Goal: Navigation & Orientation: Find specific page/section

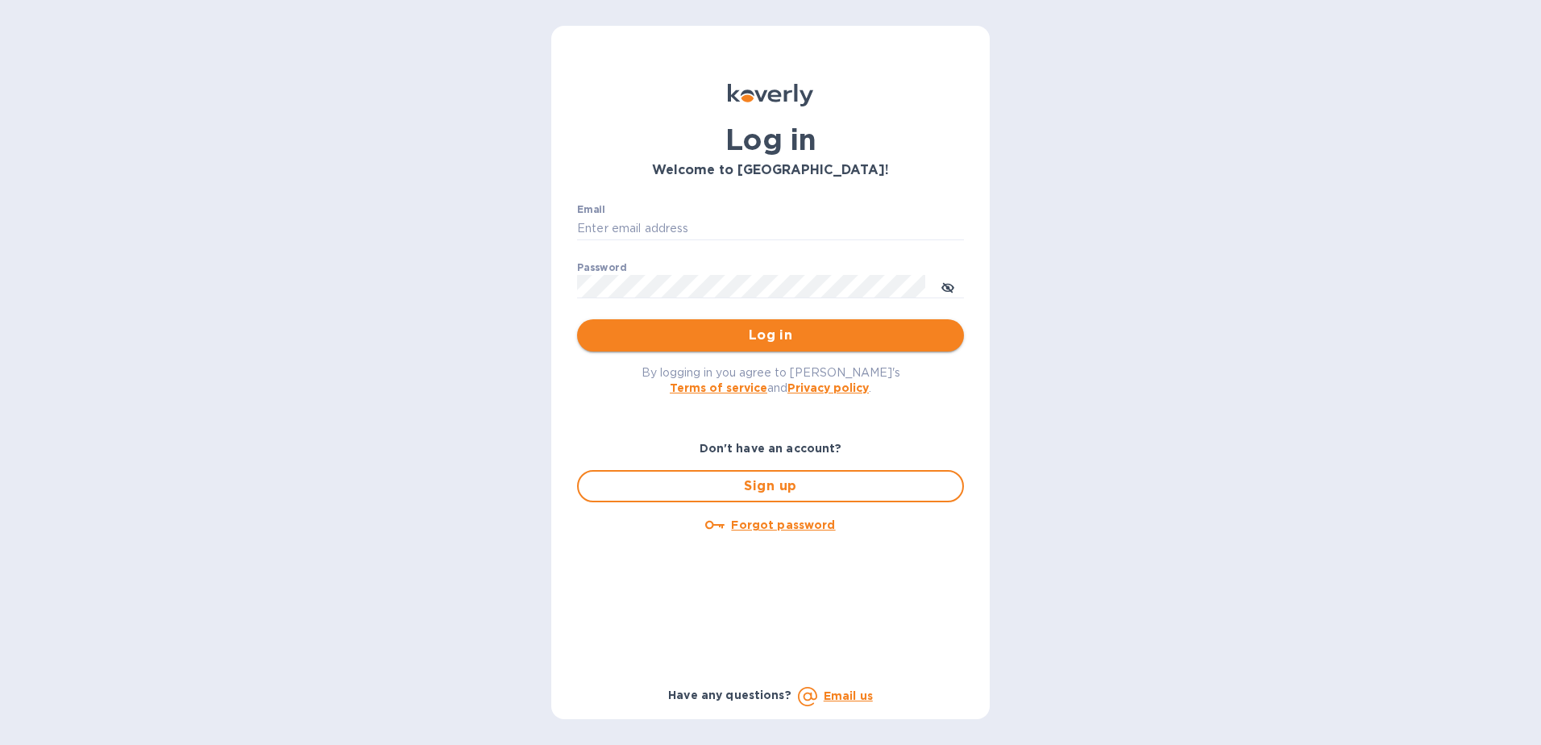
type input "[EMAIL_ADDRESS][DOMAIN_NAME]"
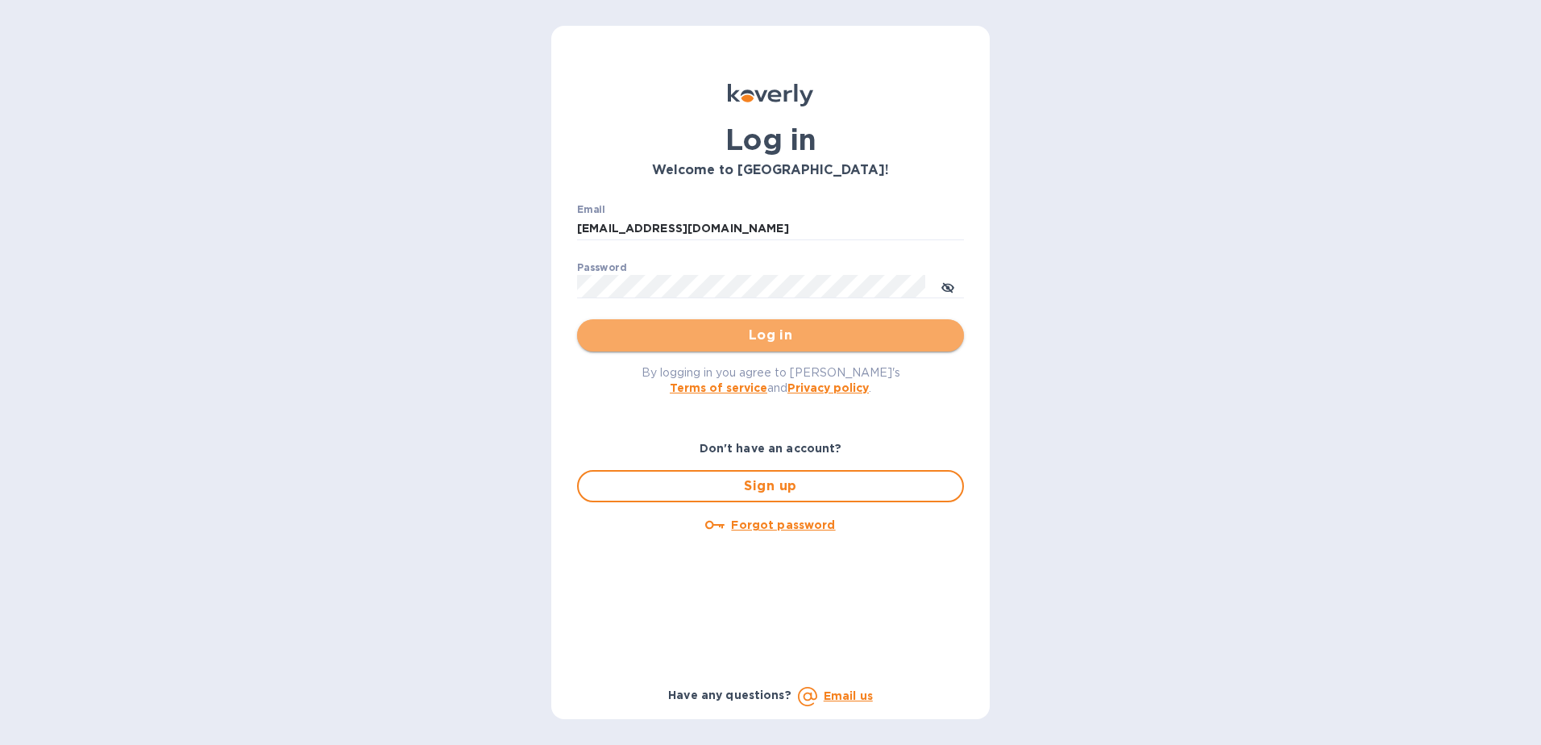
click at [773, 326] on span "Log in" at bounding box center [770, 335] width 361 height 19
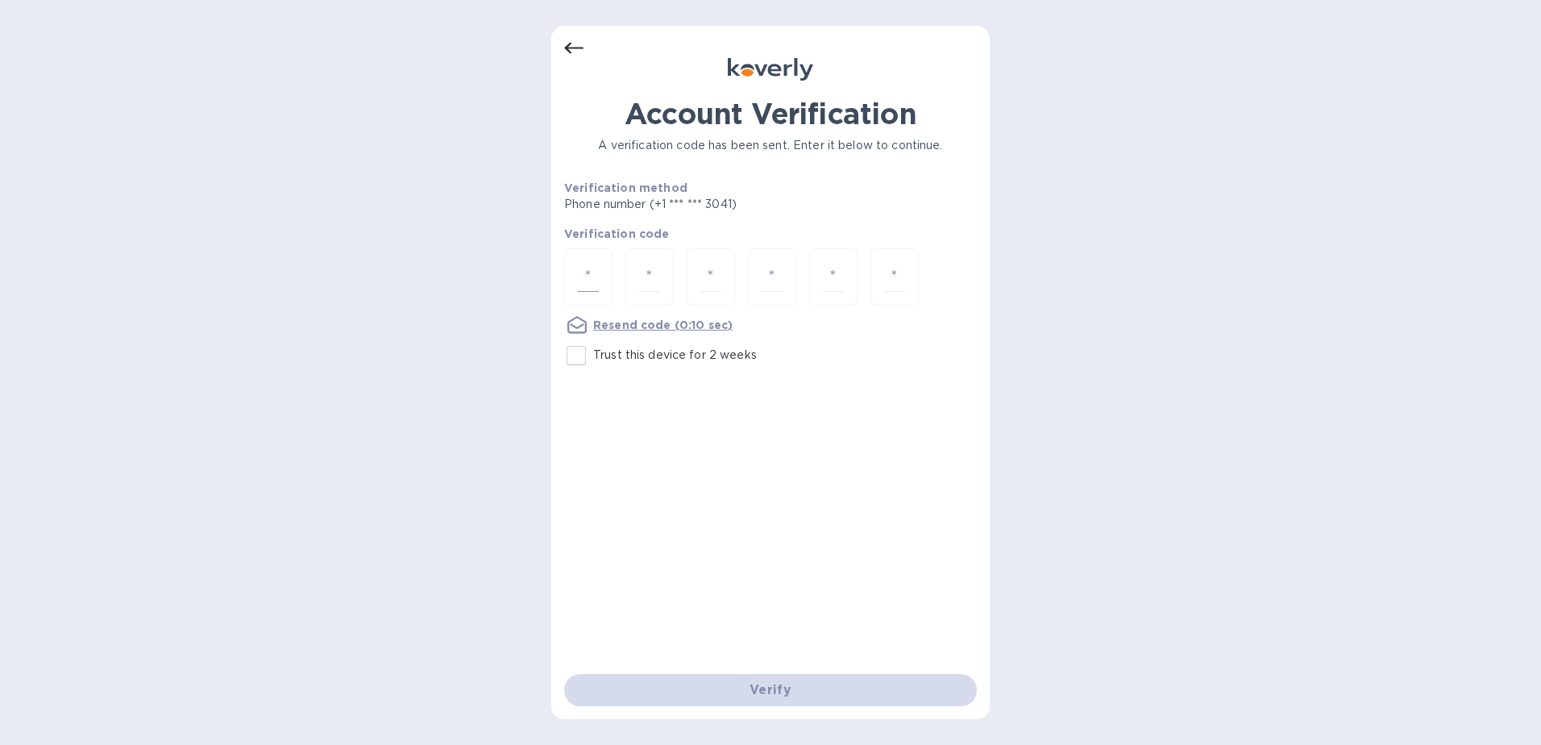
click at [592, 276] on input "number" at bounding box center [588, 277] width 21 height 30
type input "7"
type input "4"
type input "8"
type input "5"
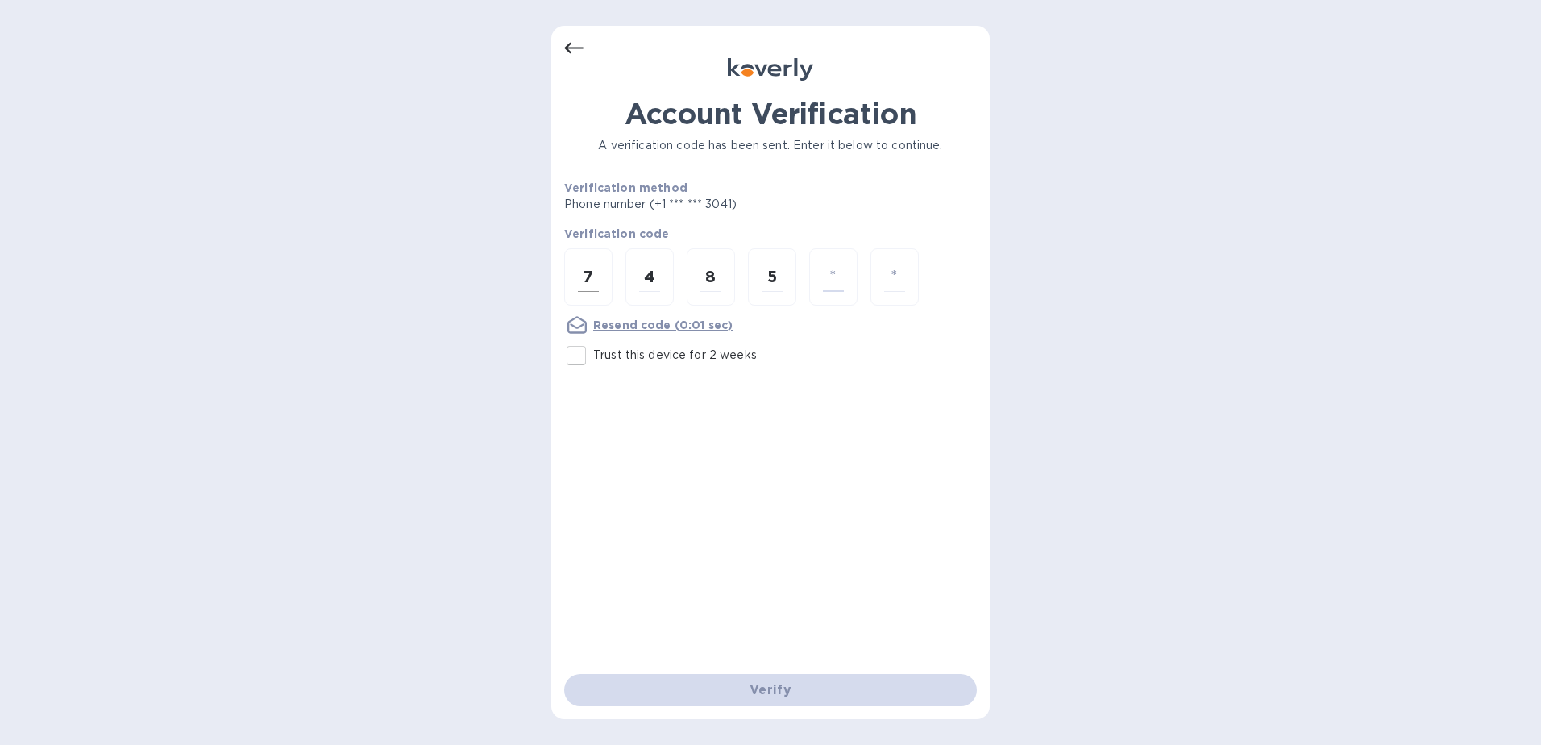
type input "4"
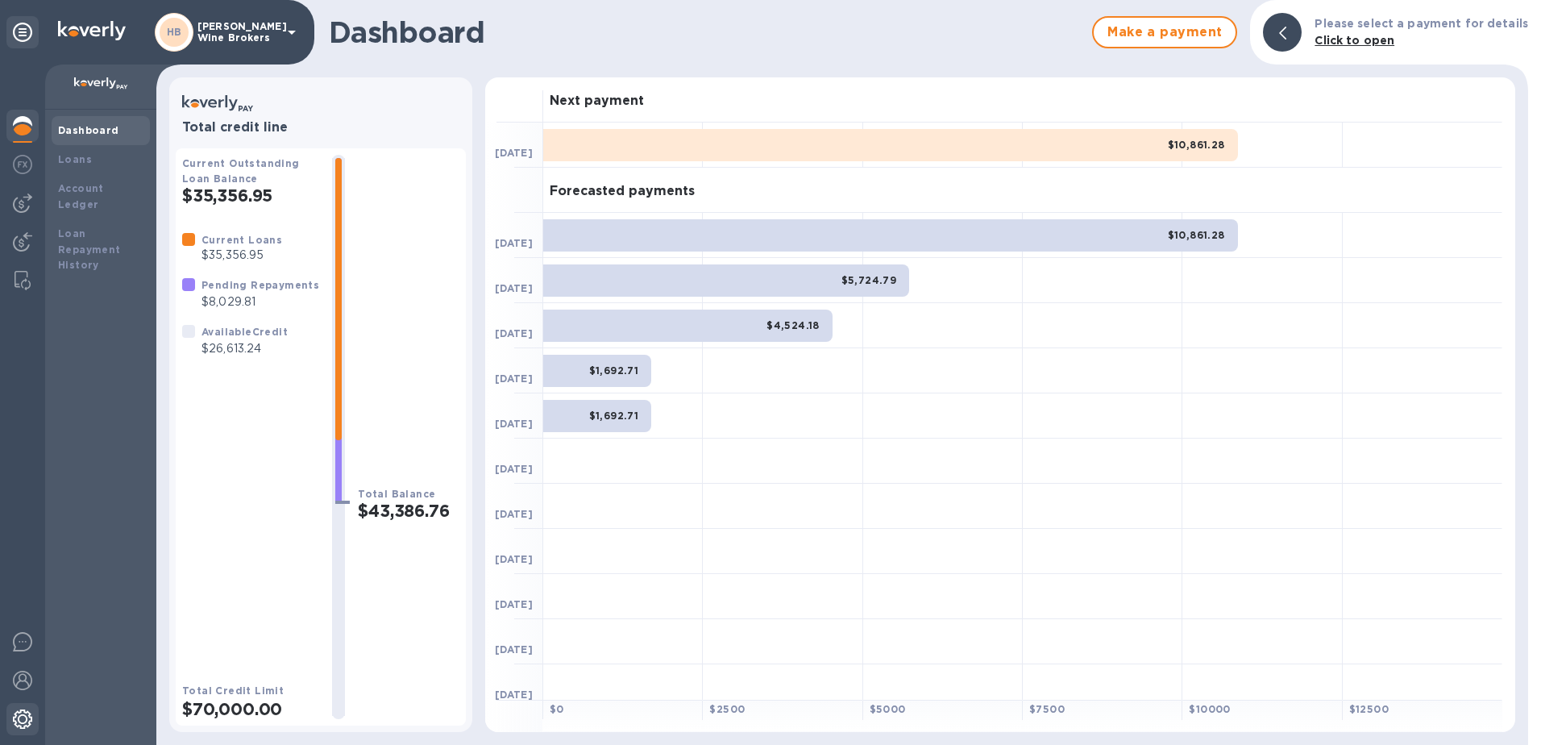
click at [27, 724] on img at bounding box center [22, 718] width 19 height 19
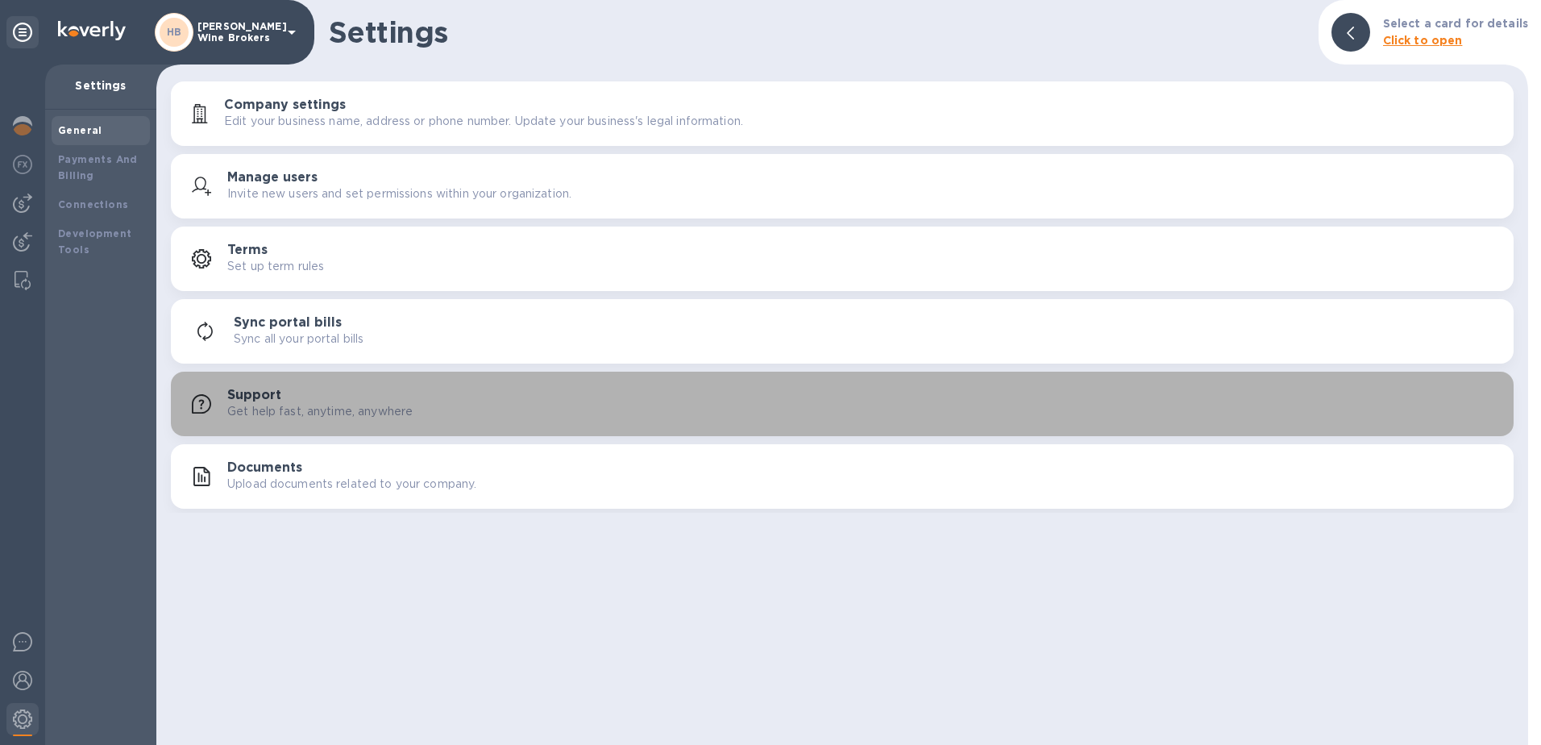
click at [338, 416] on p "Get help fast, anytime, anywhere" at bounding box center [319, 411] width 185 height 17
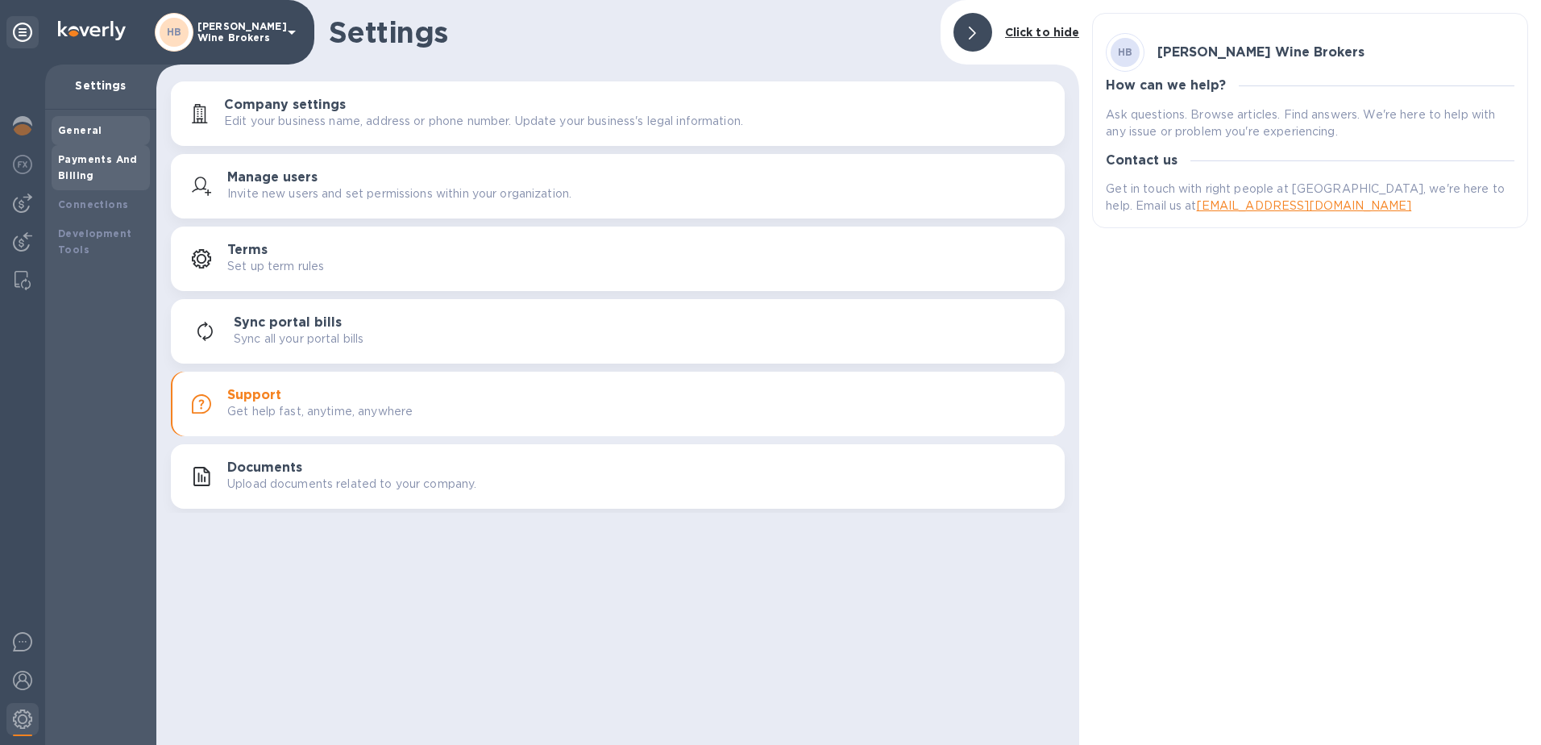
click at [72, 164] on b "Payments And Billing" at bounding box center [98, 167] width 80 height 28
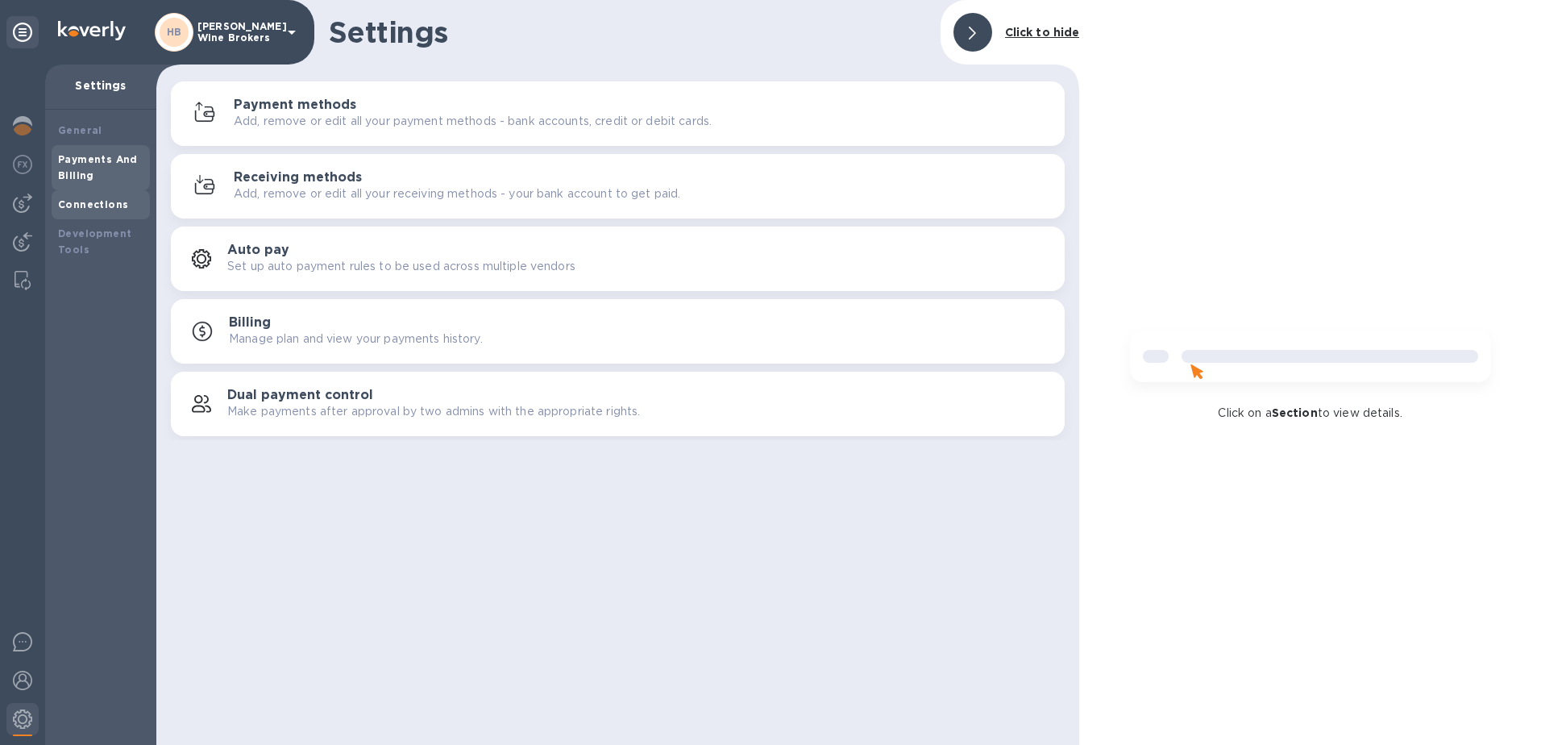
click at [82, 209] on b "Connections" at bounding box center [93, 204] width 70 height 12
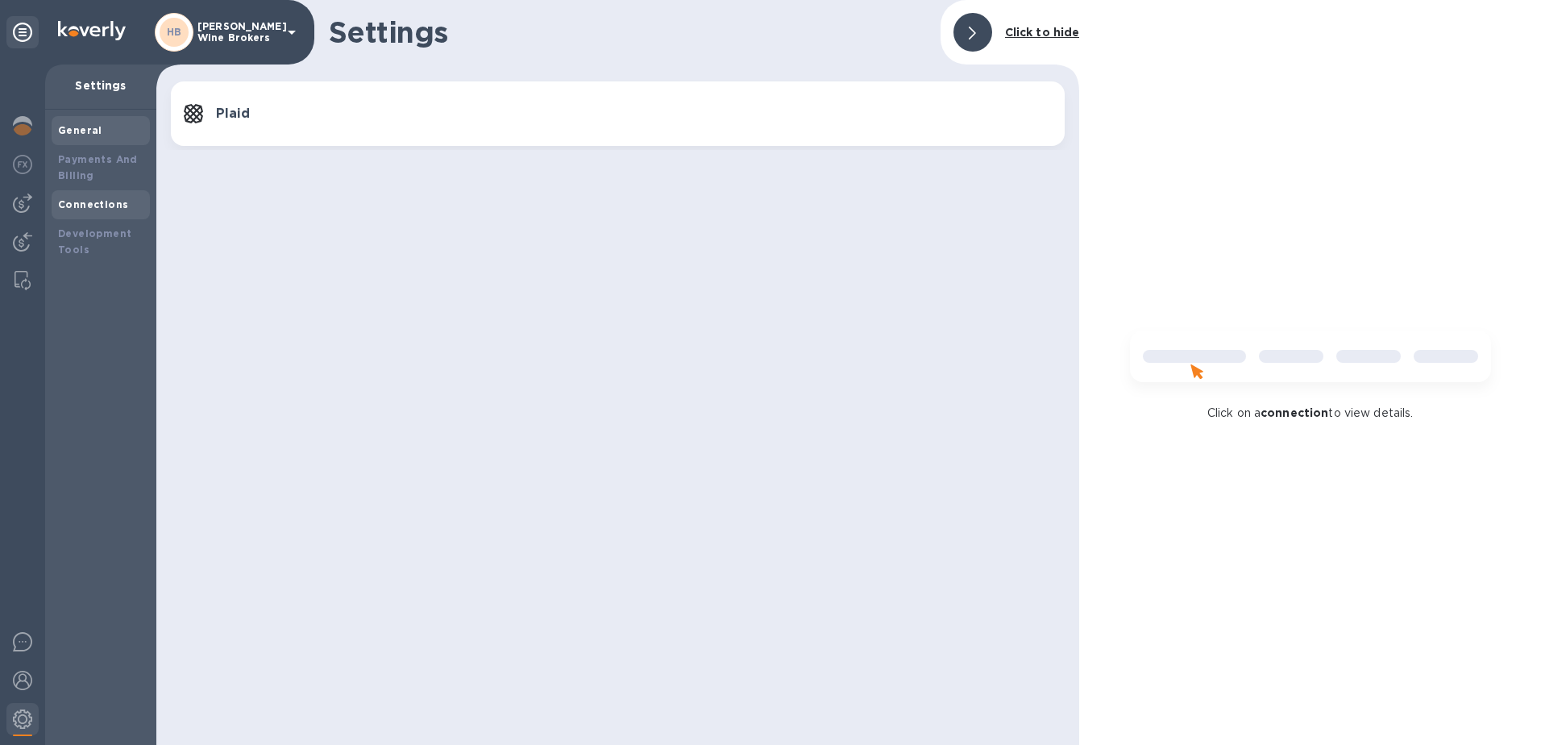
click at [93, 129] on b "General" at bounding box center [80, 130] width 44 height 12
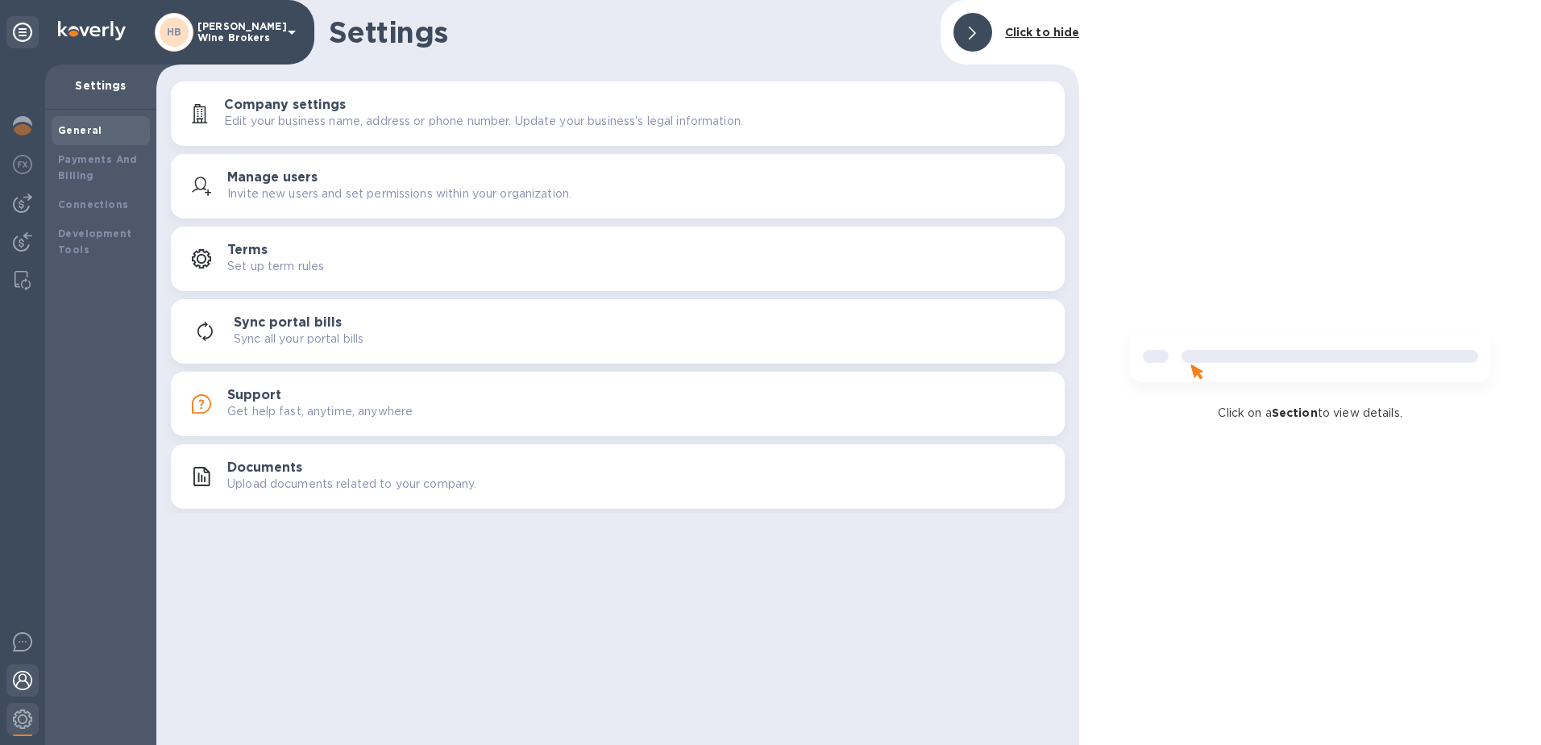
click at [27, 681] on img at bounding box center [22, 680] width 19 height 19
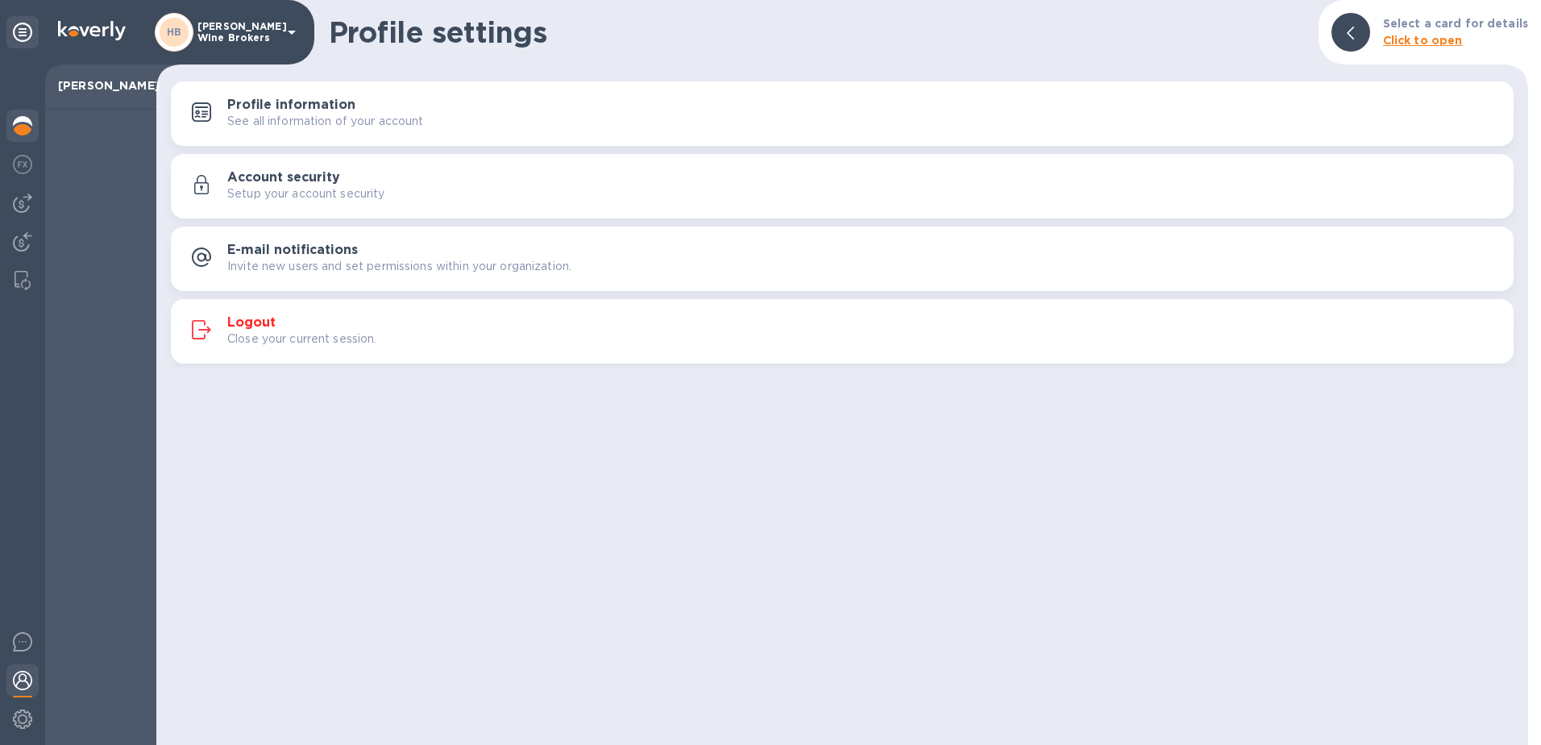
click at [21, 137] on div at bounding box center [22, 127] width 32 height 35
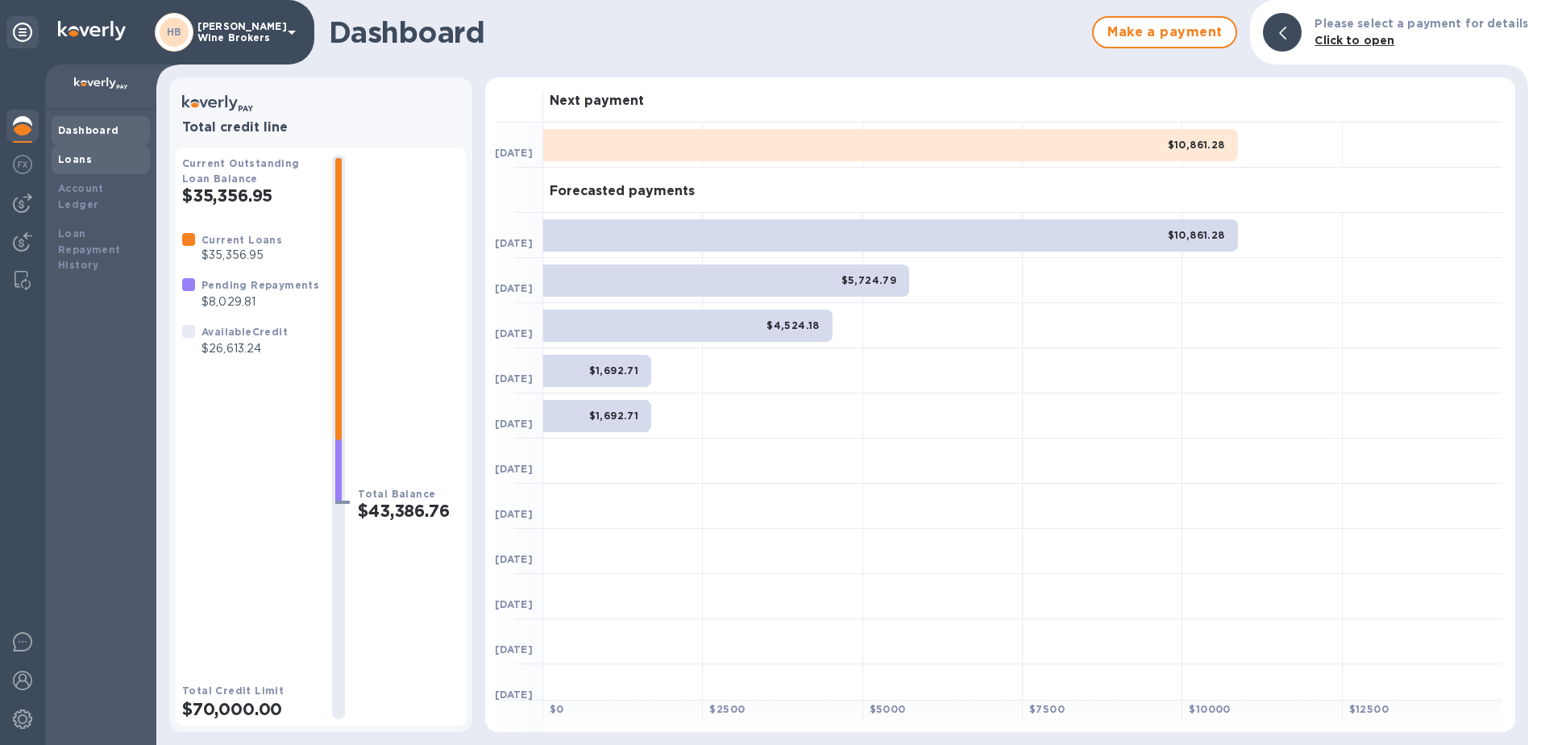
click at [75, 156] on b "Loans" at bounding box center [75, 159] width 34 height 12
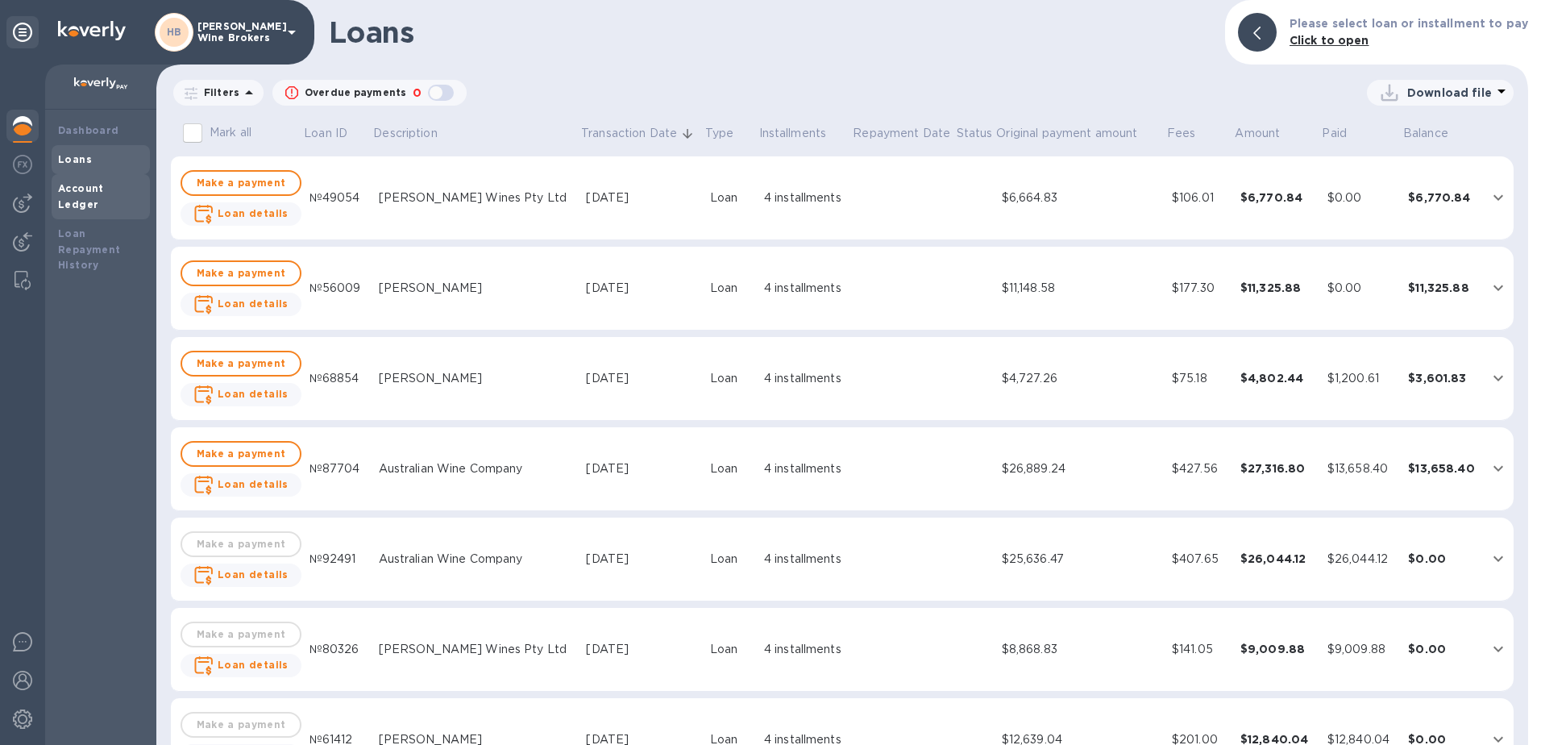
click at [91, 185] on b "Account Ledger" at bounding box center [81, 196] width 46 height 28
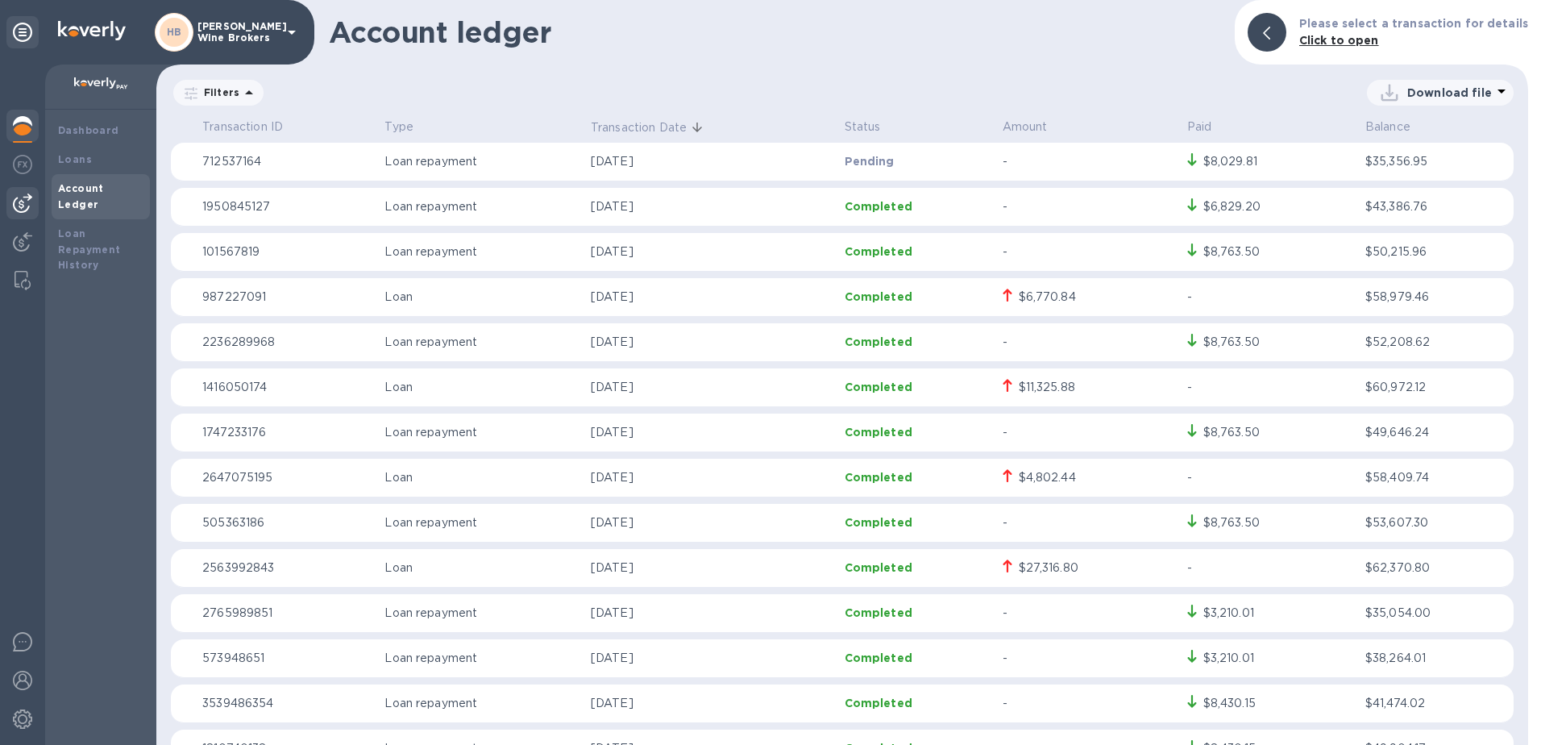
click at [23, 200] on img at bounding box center [22, 202] width 19 height 19
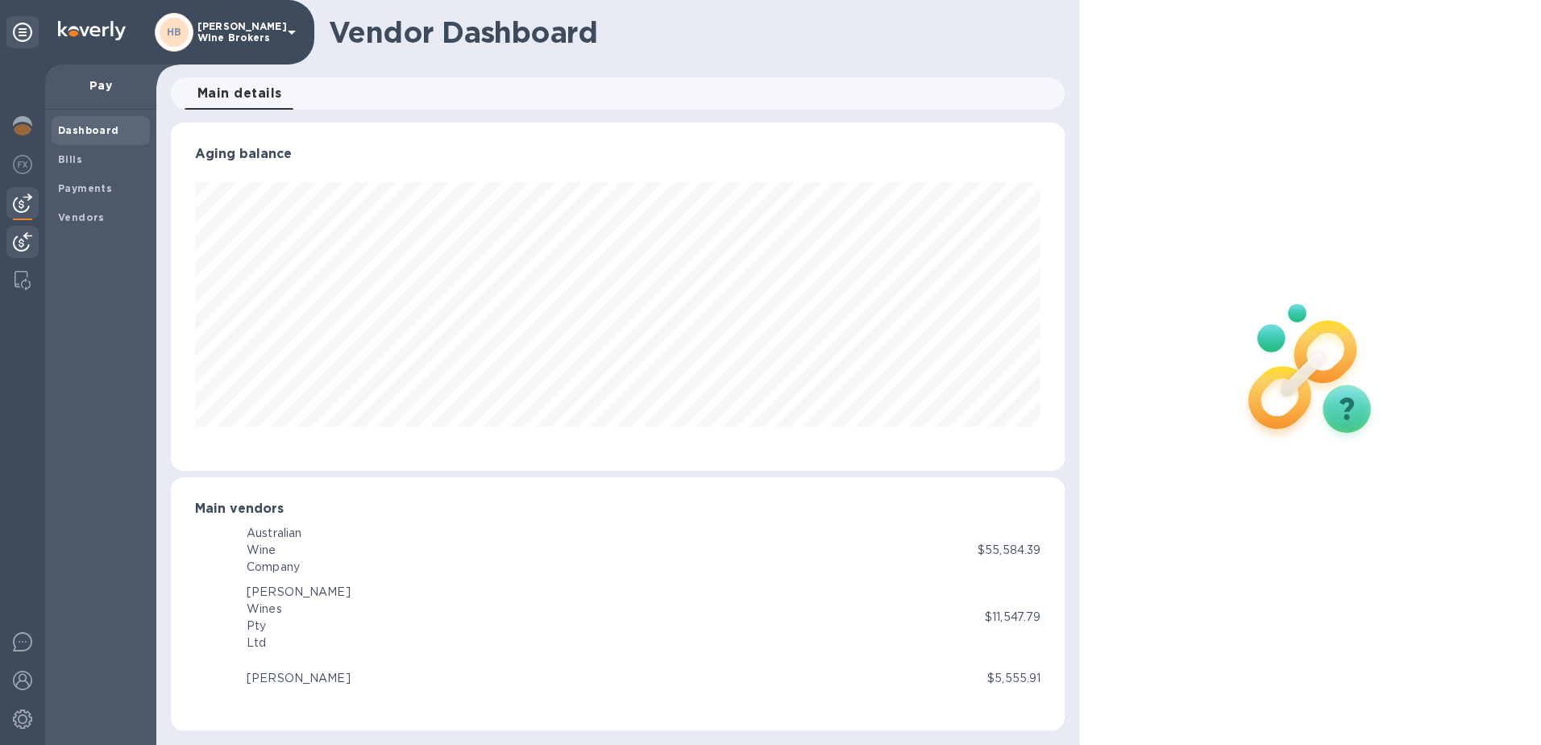
scroll to position [805583, 805044]
click at [25, 235] on img at bounding box center [22, 241] width 19 height 19
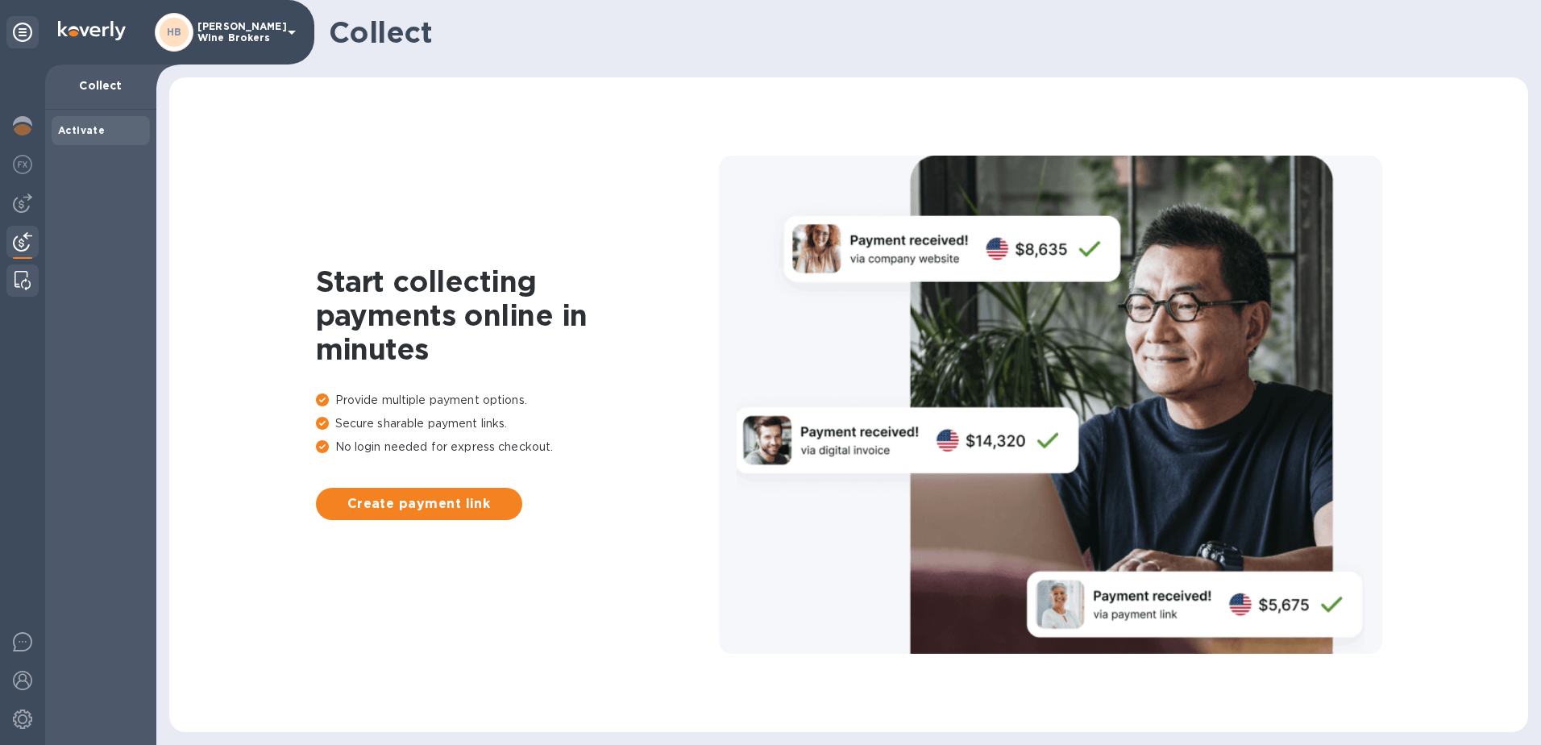
click at [23, 276] on img at bounding box center [23, 280] width 16 height 19
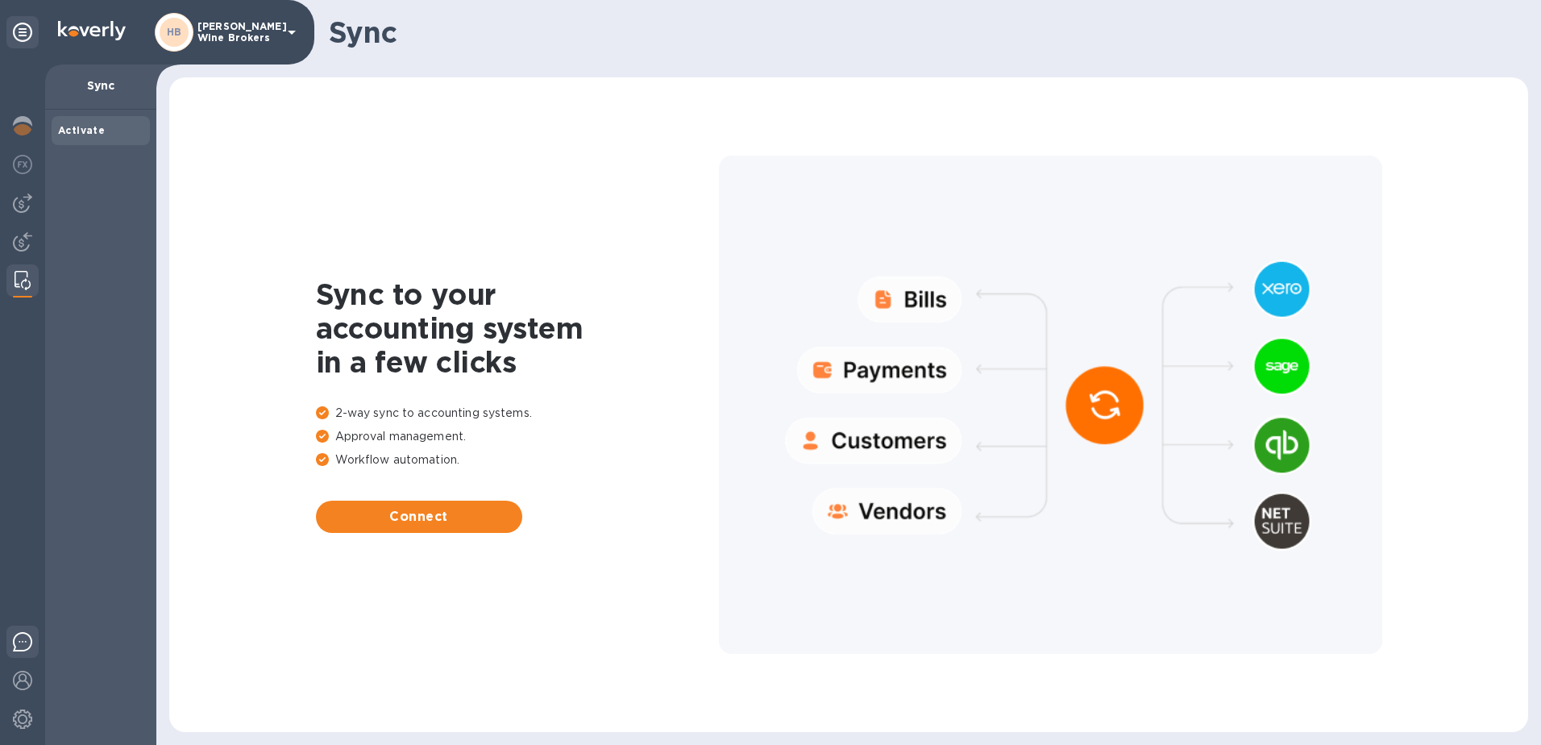
click at [22, 636] on img at bounding box center [22, 641] width 19 height 19
click at [19, 673] on img at bounding box center [22, 680] width 19 height 19
